Goal: Task Accomplishment & Management: Use online tool/utility

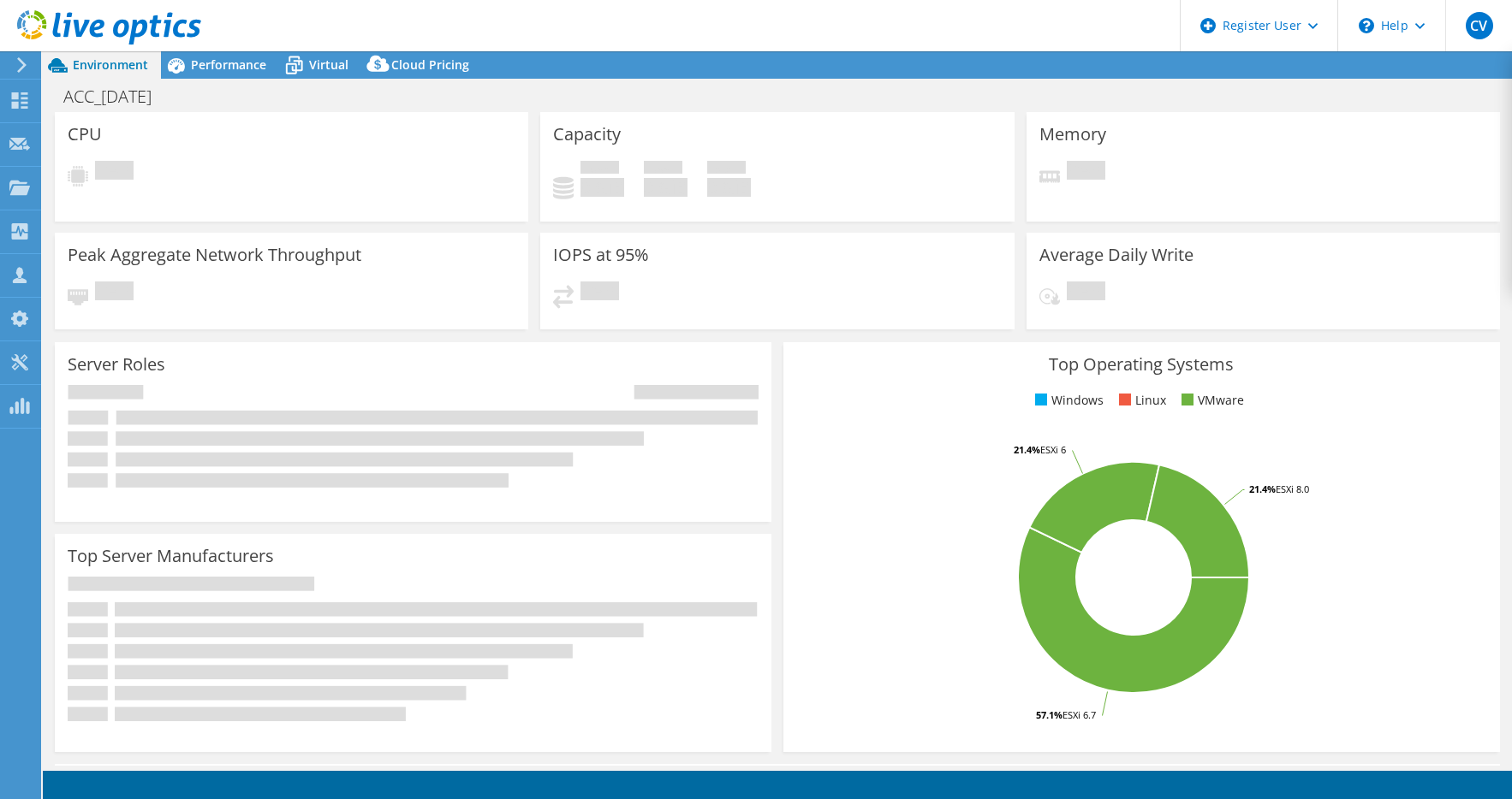
select select "USD"
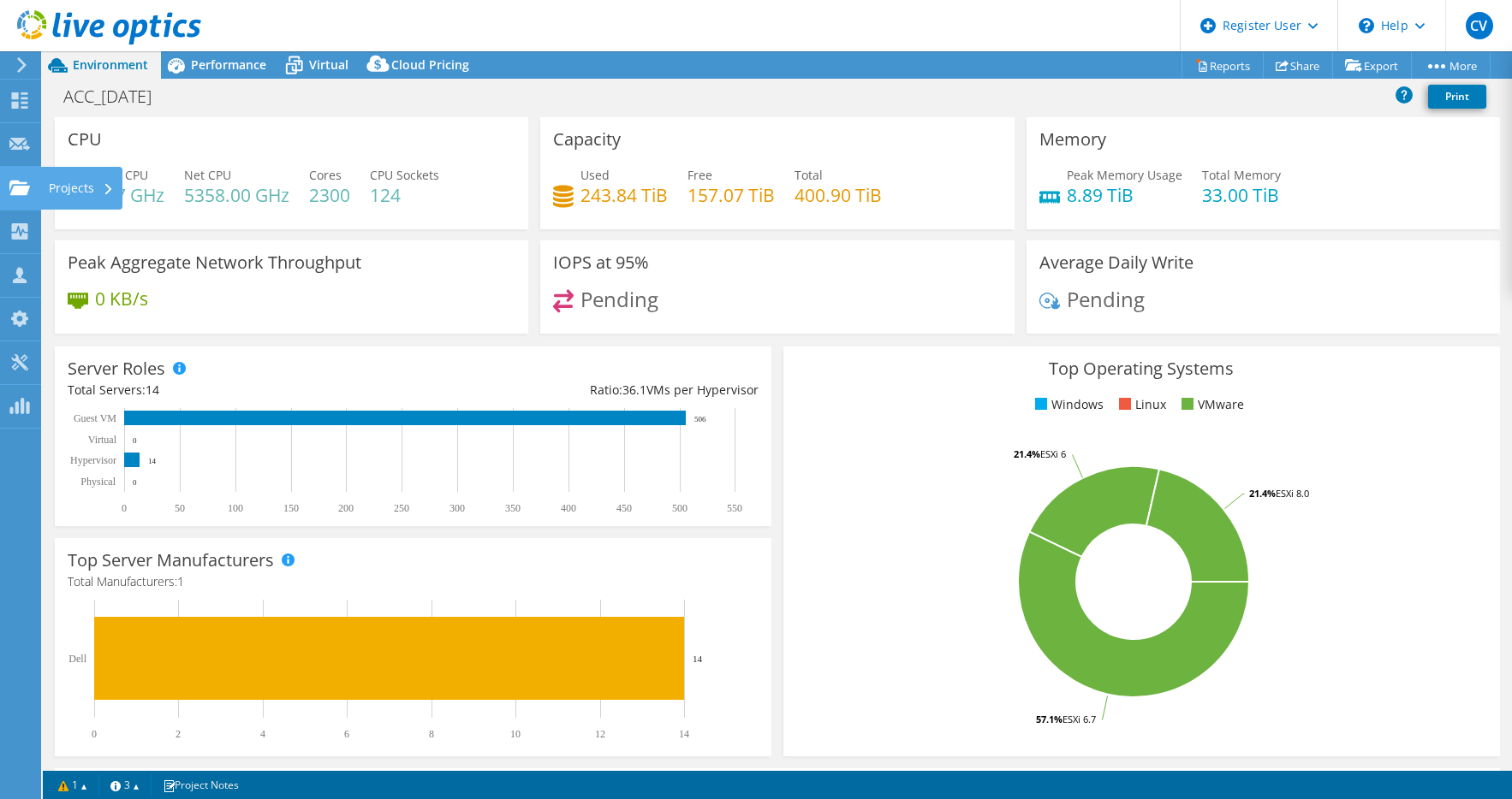
click at [14, 181] on use at bounding box center [19, 187] width 21 height 15
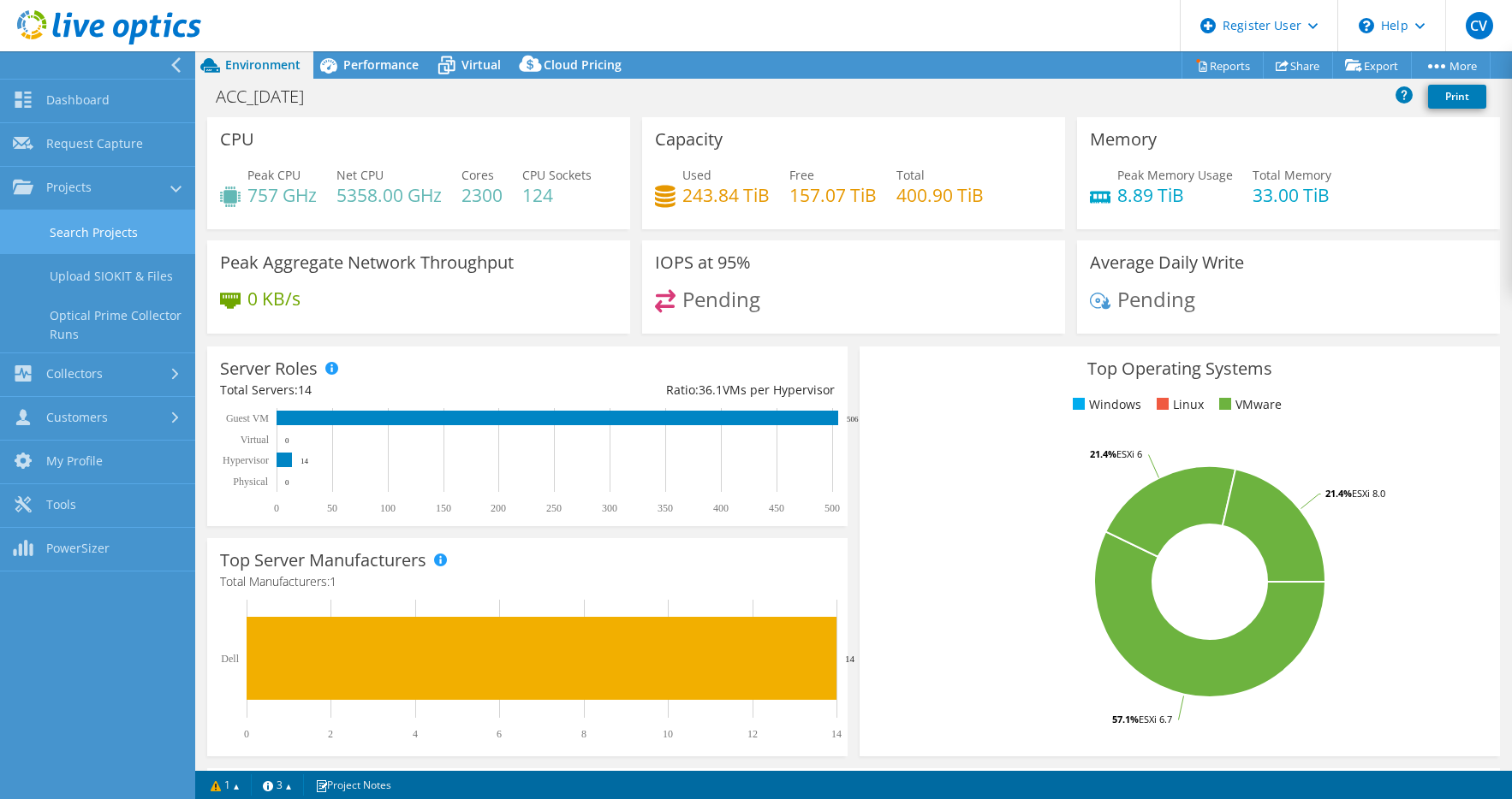
click at [62, 224] on link "Search Projects" at bounding box center [97, 233] width 195 height 44
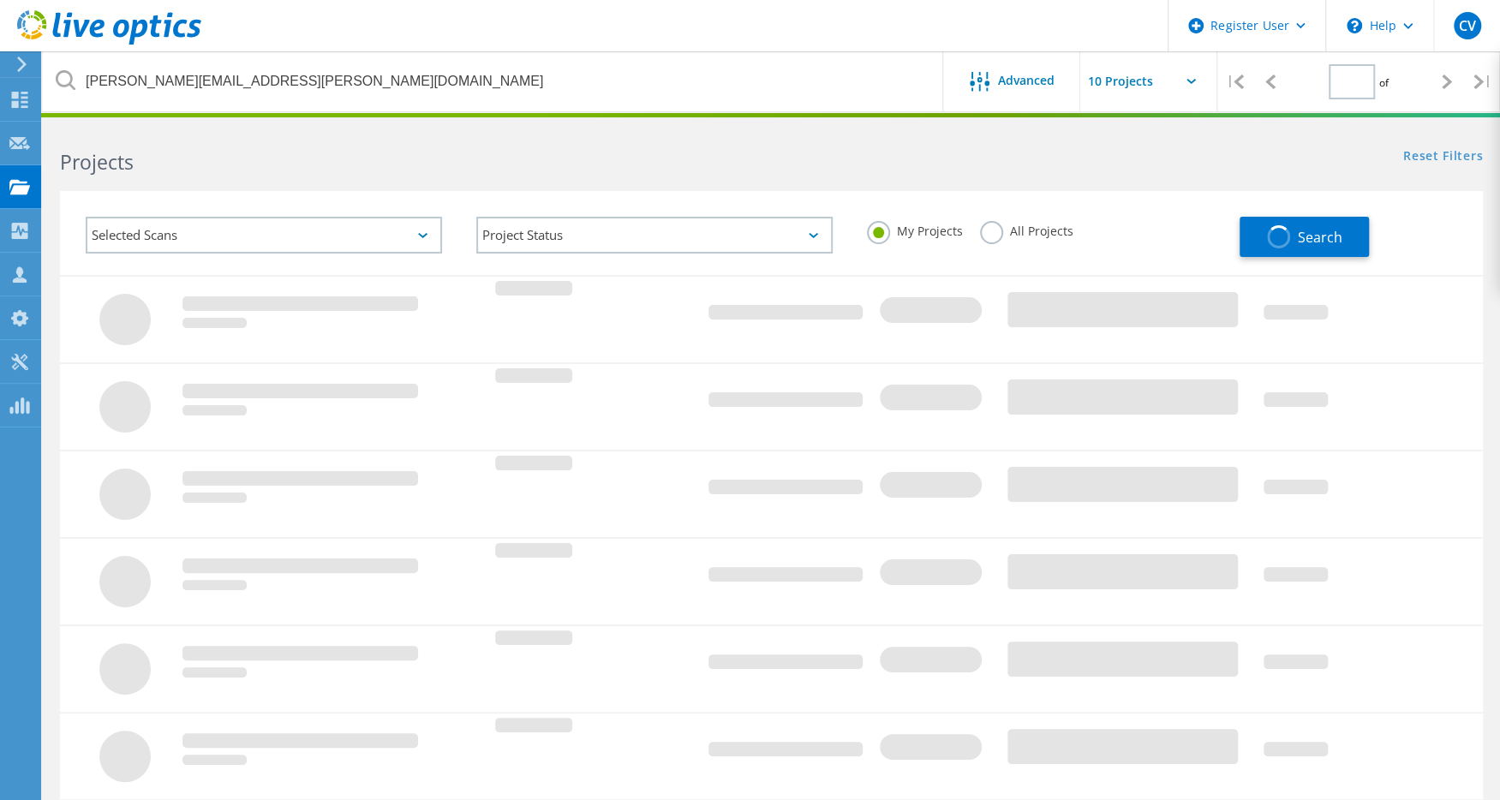
type input "1"
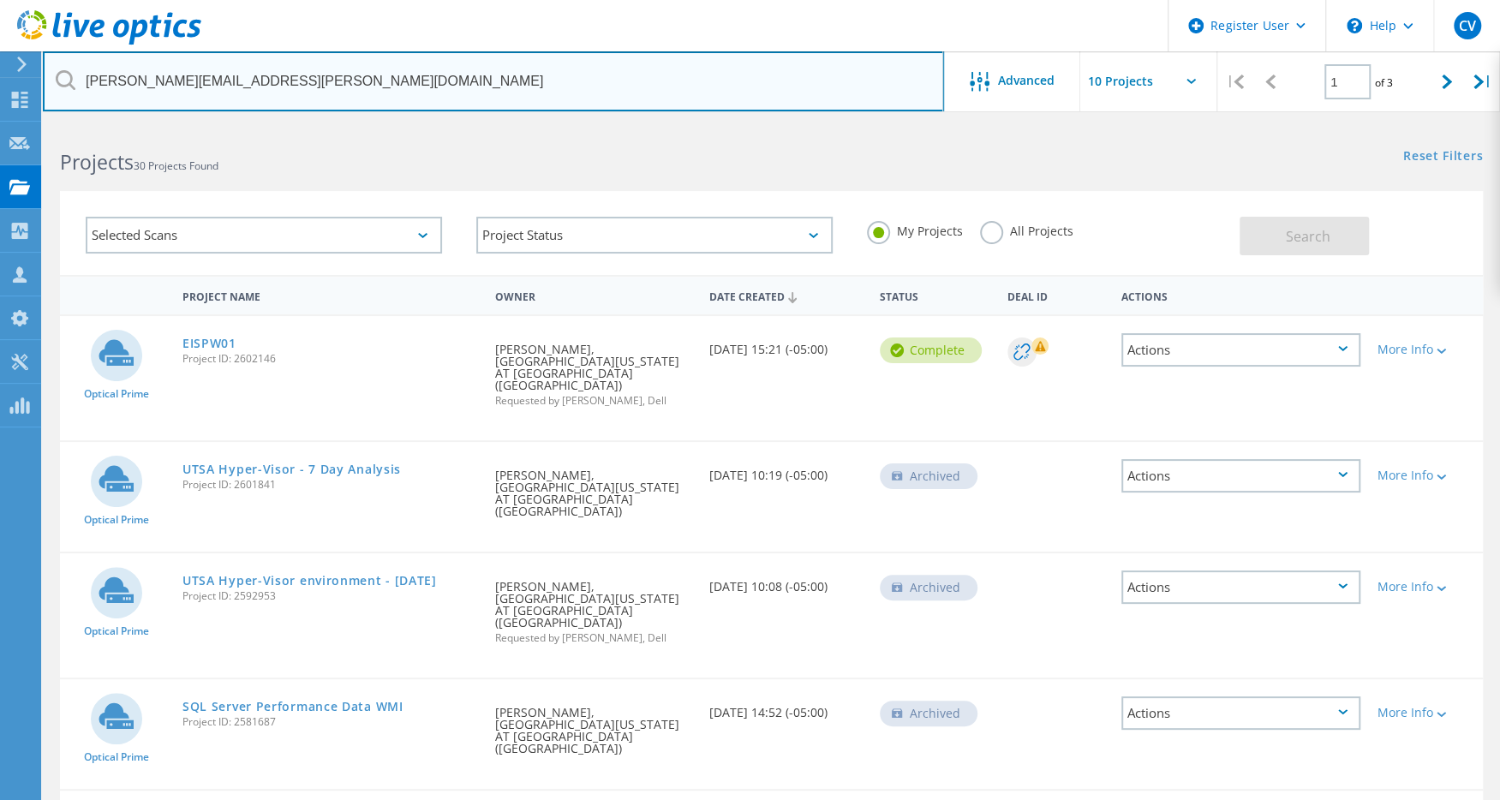
click at [332, 77] on input "steven.stewart@utsa.edu" at bounding box center [493, 81] width 901 height 60
paste input "mailto:james.davis@georgetown.org"
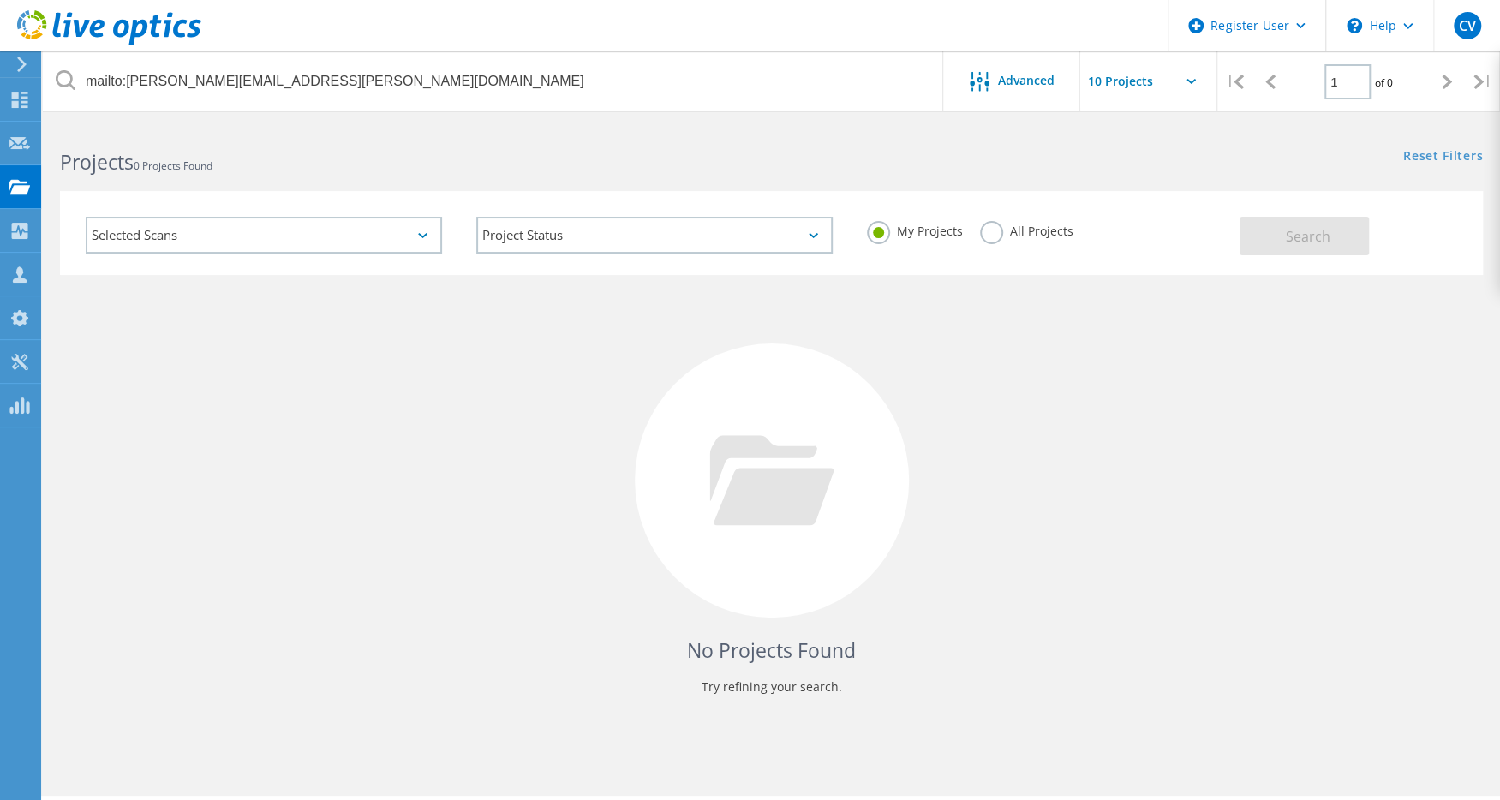
click at [993, 230] on label "All Projects" at bounding box center [1026, 229] width 93 height 16
click at [0, 0] on input "All Projects" at bounding box center [0, 0] width 0 height 0
click at [1282, 236] on button "Search" at bounding box center [1303, 236] width 129 height 39
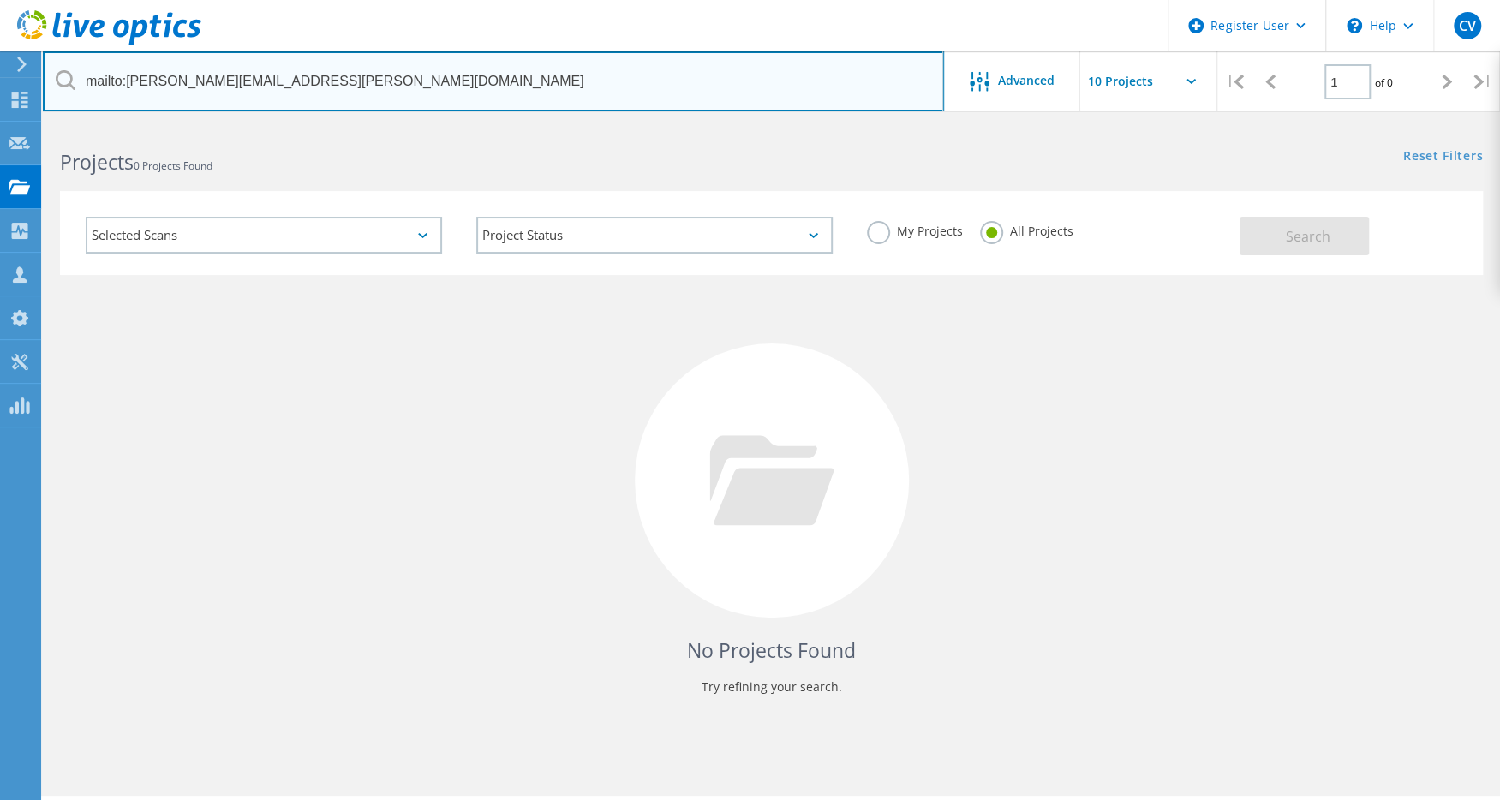
drag, startPoint x: 123, startPoint y: 80, endPoint x: -43, endPoint y: 69, distance: 166.5
click at [0, 69] on html "Register User \n Help Explore Helpful Articles Contact Support CV Dell User Car…" at bounding box center [750, 423] width 1500 height 847
type input "james.davis@georgetown.org"
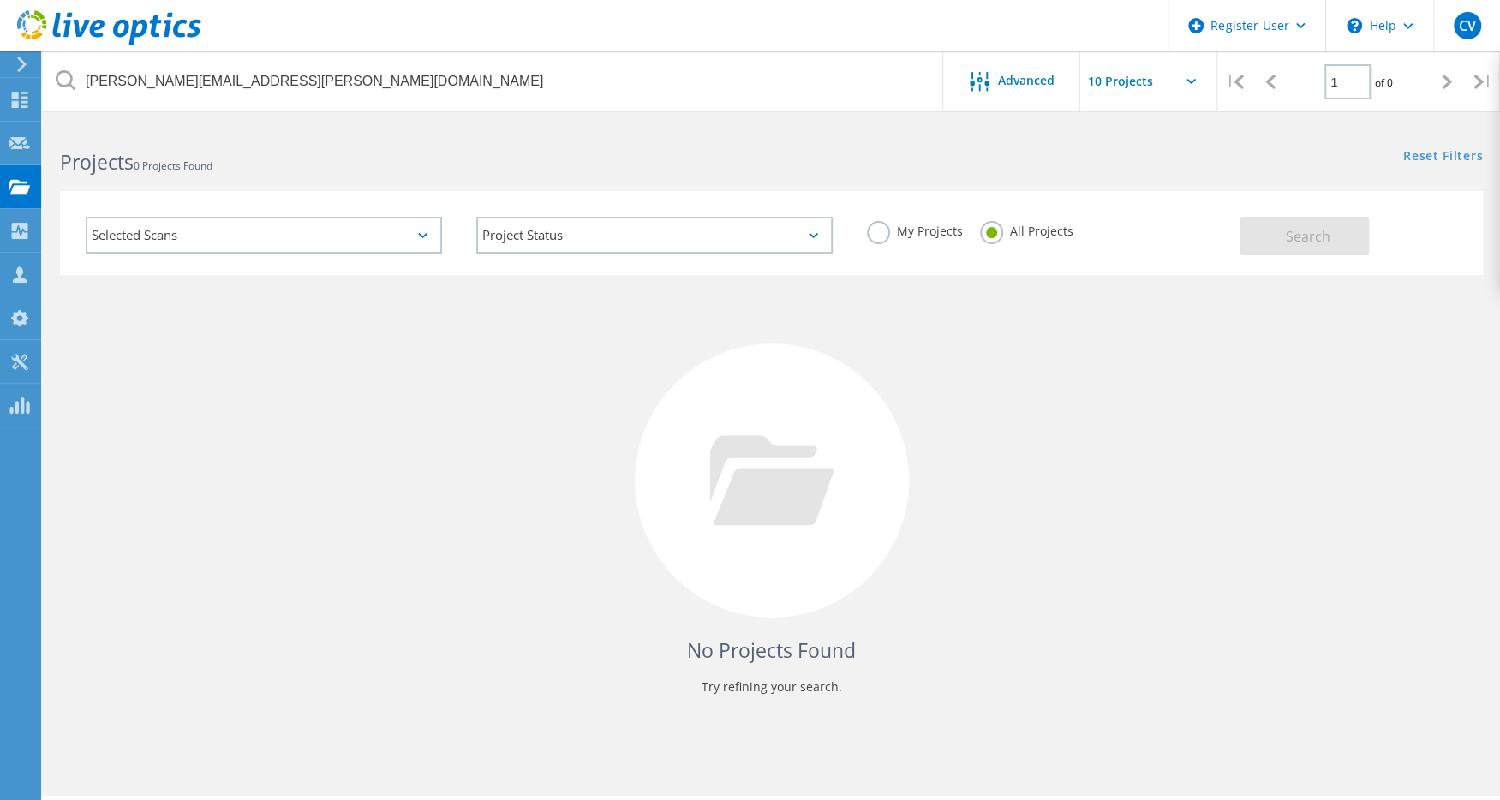
click at [887, 234] on label "My Projects" at bounding box center [915, 229] width 96 height 16
click at [0, 0] on input "My Projects" at bounding box center [0, 0] width 0 height 0
click at [1014, 236] on label "All Projects" at bounding box center [1026, 229] width 93 height 16
click at [0, 0] on input "All Projects" at bounding box center [0, 0] width 0 height 0
click at [888, 232] on label "My Projects" at bounding box center [915, 229] width 96 height 16
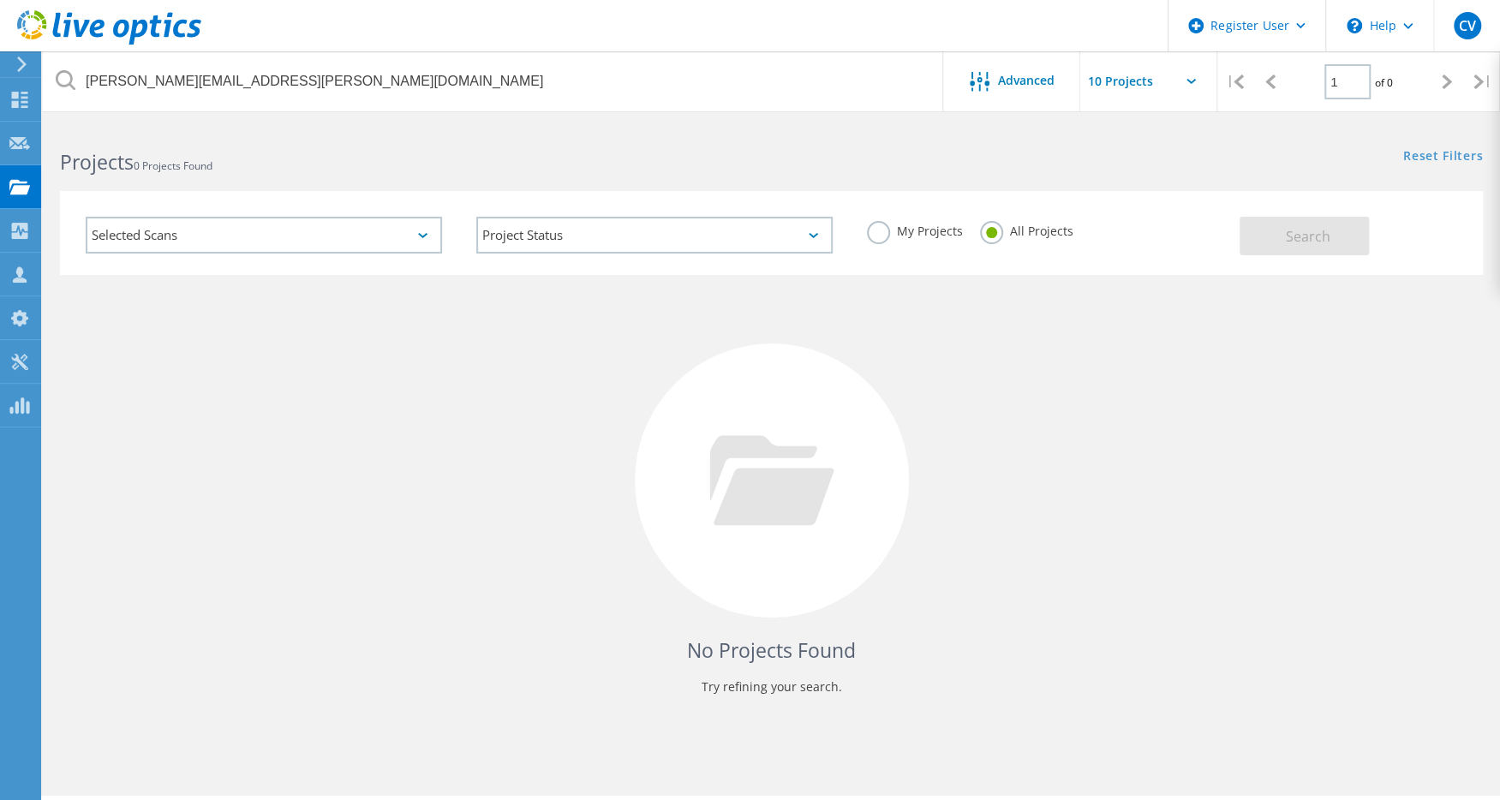
click at [0, 0] on input "My Projects" at bounding box center [0, 0] width 0 height 0
click at [1299, 231] on span "Search" at bounding box center [1308, 236] width 45 height 19
click at [997, 233] on label "All Projects" at bounding box center [1026, 229] width 93 height 16
click at [0, 0] on input "All Projects" at bounding box center [0, 0] width 0 height 0
click at [1295, 236] on span "Search" at bounding box center [1308, 236] width 45 height 19
